Goal: Participate in discussion: Engage in conversation with other users on a specific topic

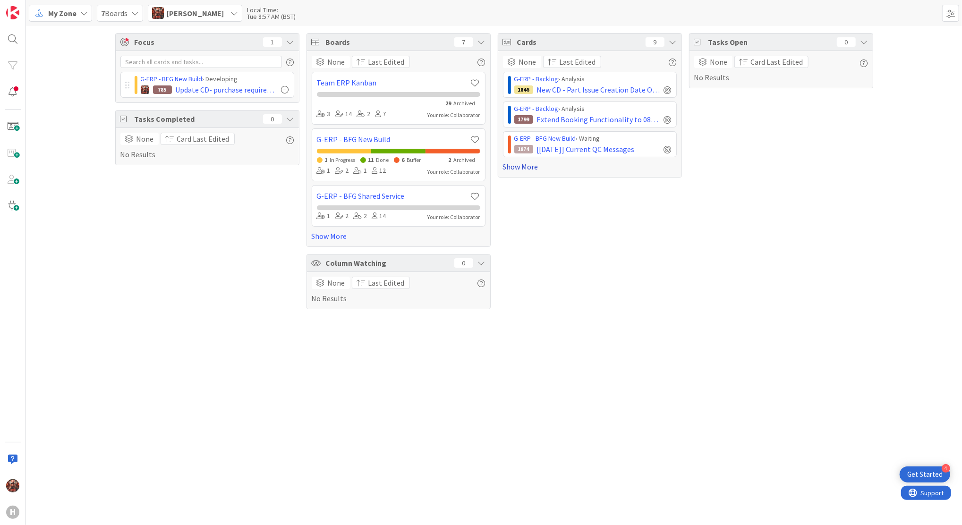
click at [527, 171] on link "Show More" at bounding box center [590, 166] width 174 height 11
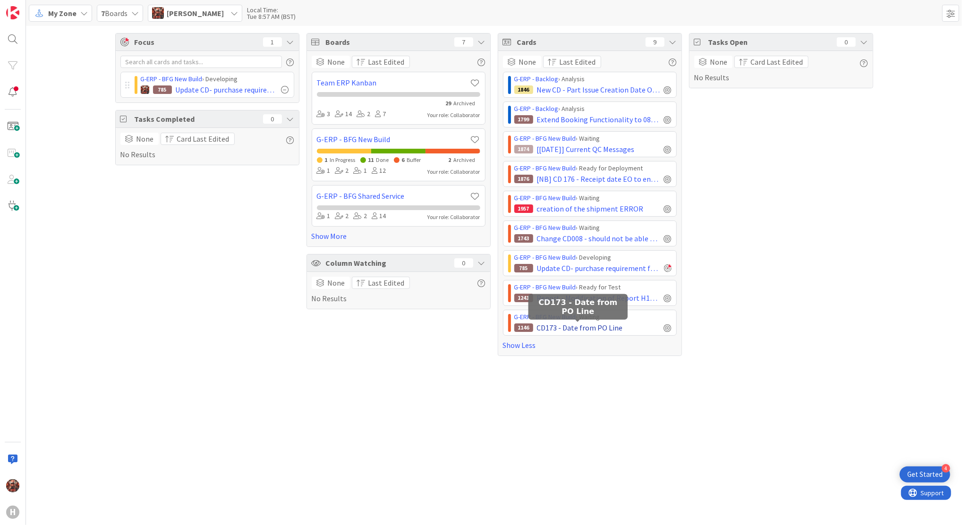
click at [578, 333] on span "CD173 - Date from PO Line" at bounding box center [580, 327] width 86 height 11
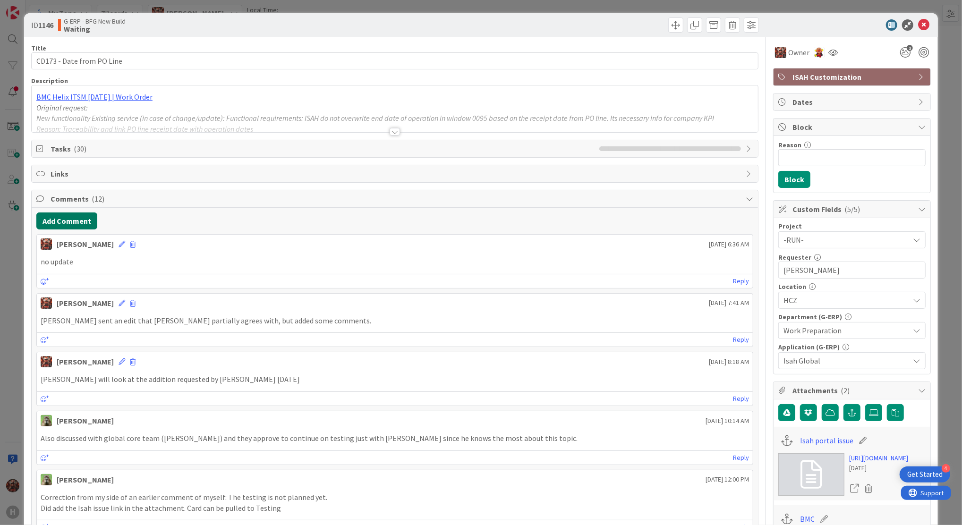
click at [79, 225] on button "Add Comment" at bounding box center [66, 221] width 61 height 17
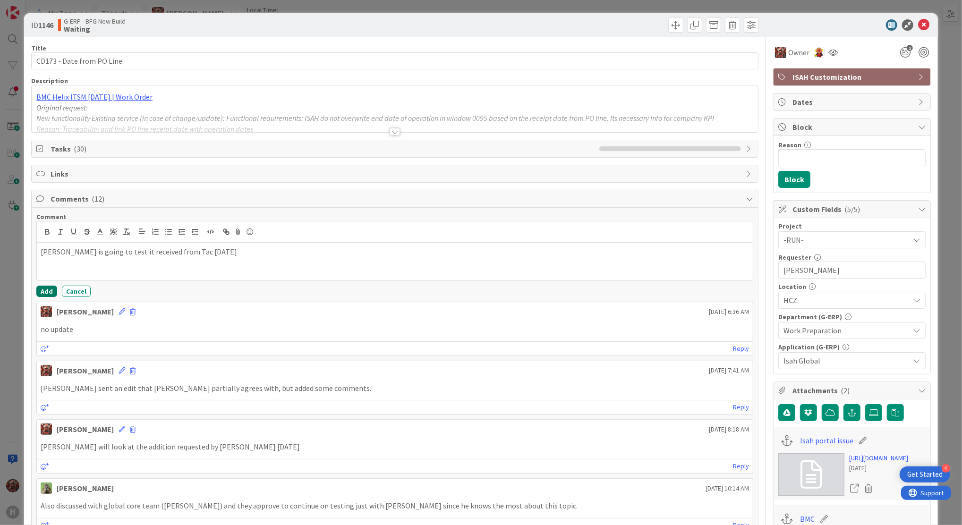
click at [51, 293] on button "Add" at bounding box center [46, 291] width 21 height 11
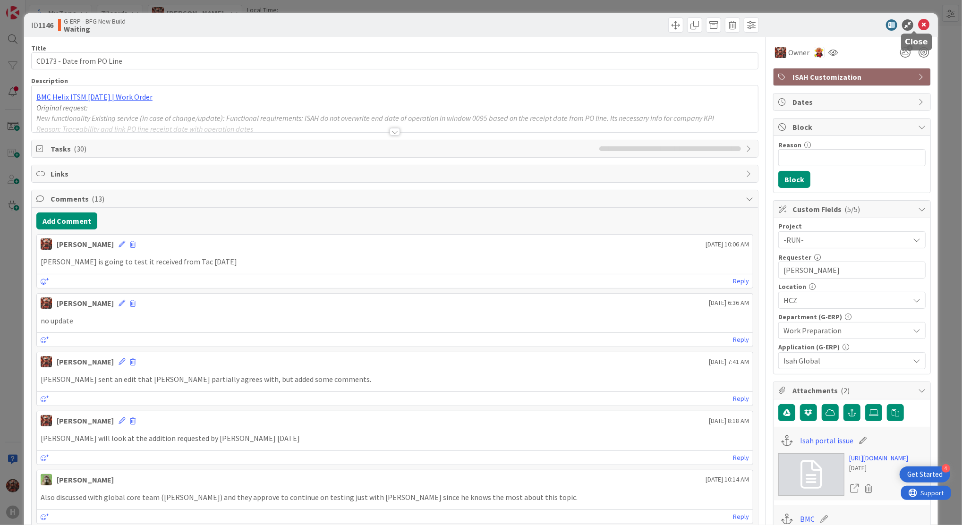
click at [918, 23] on icon at bounding box center [923, 24] width 11 height 11
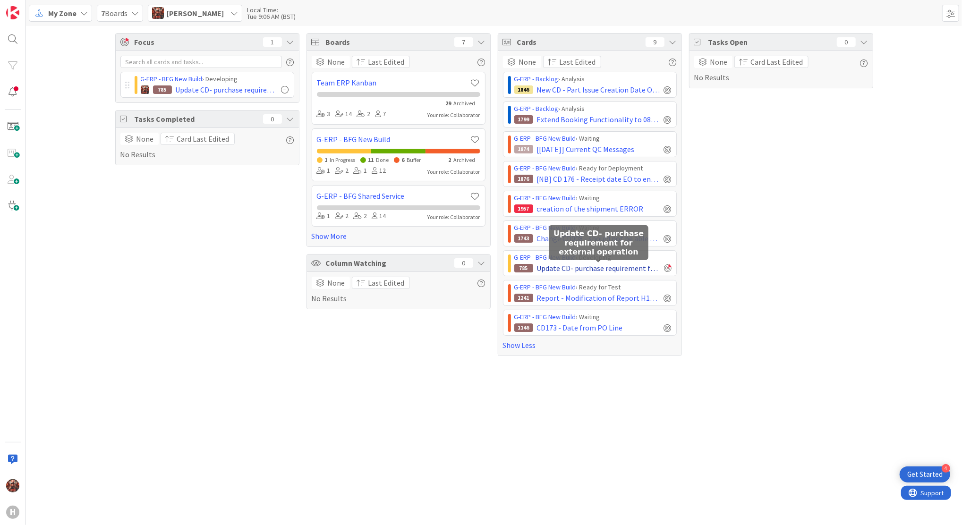
click at [610, 270] on span "Update CD- purchase requirement for external operation" at bounding box center [598, 268] width 123 height 11
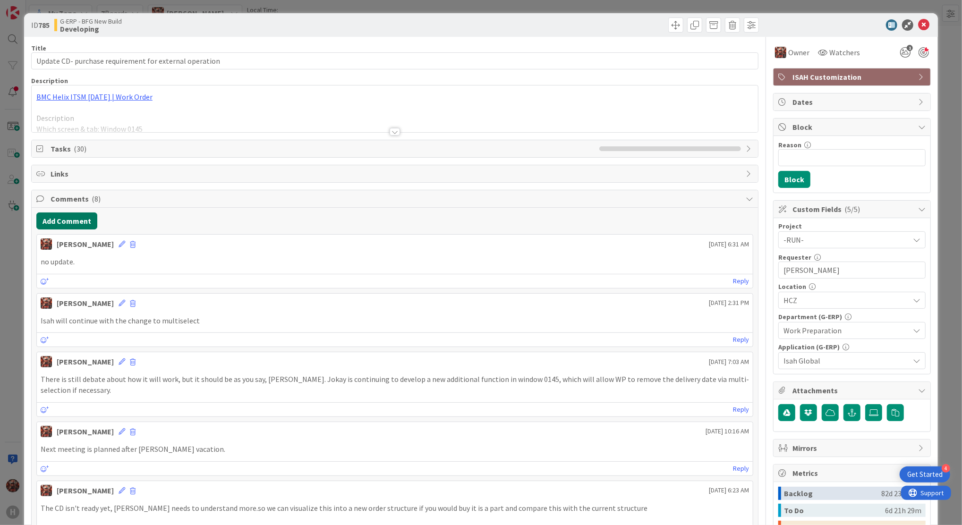
click at [73, 222] on button "Add Comment" at bounding box center [66, 221] width 61 height 17
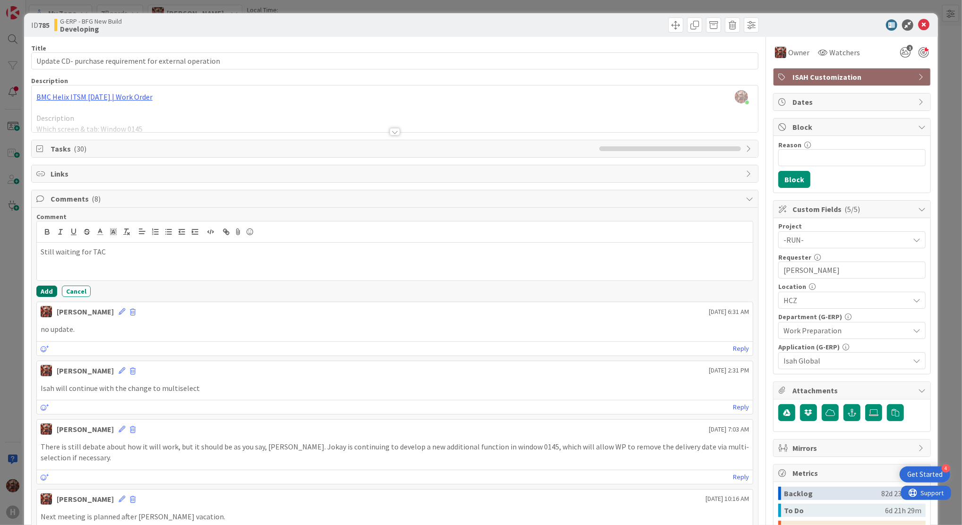
click at [47, 287] on button "Add" at bounding box center [46, 291] width 21 height 11
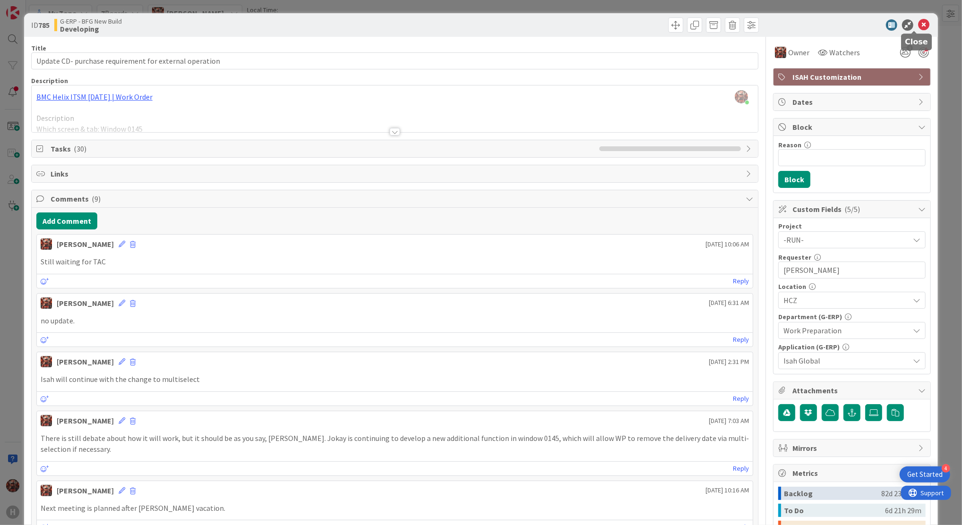
click at [918, 26] on icon at bounding box center [923, 24] width 11 height 11
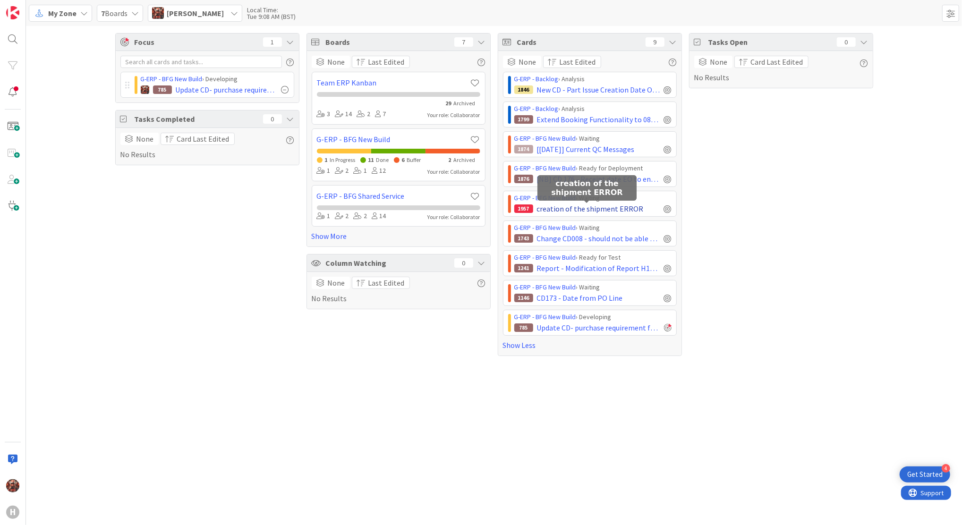
click at [603, 211] on span "creation of the shipment ERROR" at bounding box center [590, 208] width 107 height 11
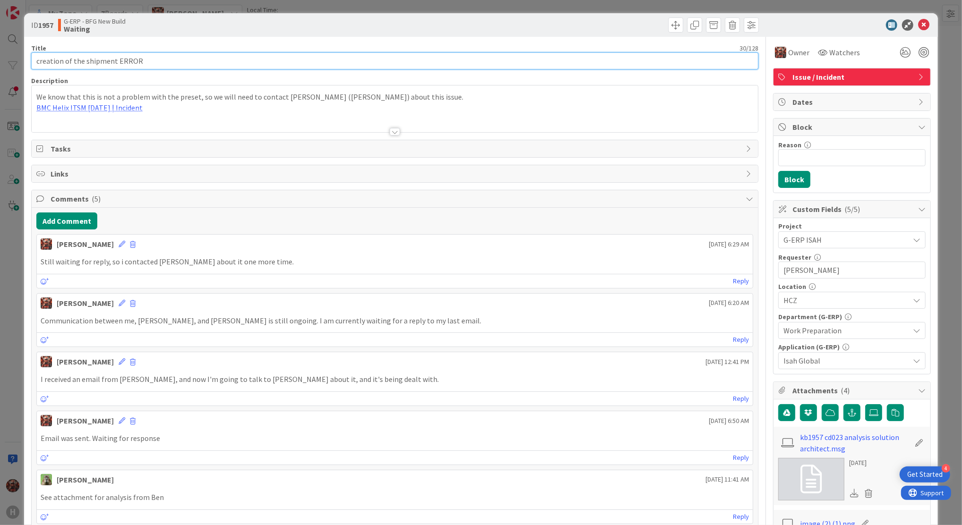
drag, startPoint x: 171, startPoint y: 58, endPoint x: 28, endPoint y: 59, distance: 143.2
click at [28, 59] on div "ID 1957 G-ERP - BFG New Build Waiting Title 30 / 128 creation of the shipment E…" at bounding box center [481, 488] width 914 height 951
